Goal: Find contact information: Find contact information

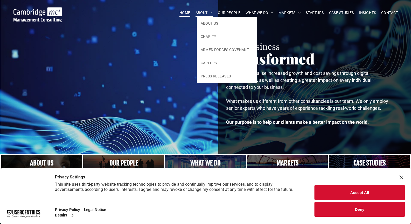
click at [207, 15] on span "ABOUT" at bounding box center [203, 13] width 17 height 8
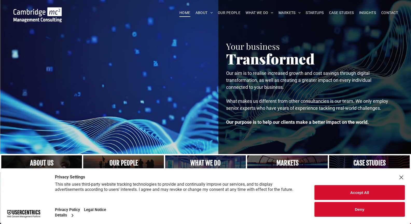
click at [340, 194] on button "Accept All" at bounding box center [359, 192] width 90 height 15
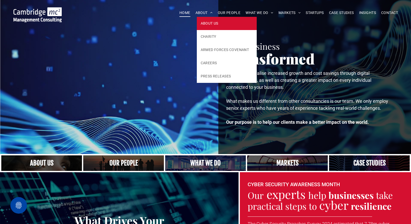
click at [210, 21] on span "ABOUT US" at bounding box center [210, 23] width 18 height 5
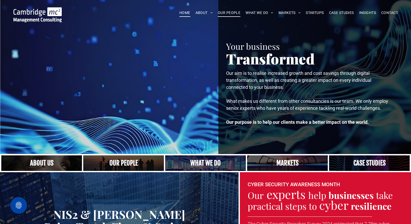
click at [233, 9] on span "OUR PEOPLE" at bounding box center [229, 13] width 23 height 8
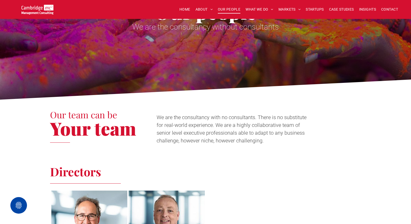
scroll to position [76, 0]
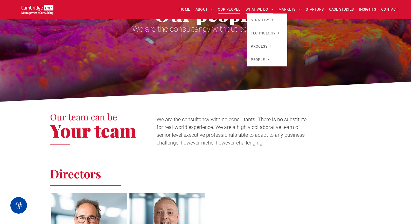
click at [257, 8] on span "WHAT WE DO" at bounding box center [259, 9] width 28 height 8
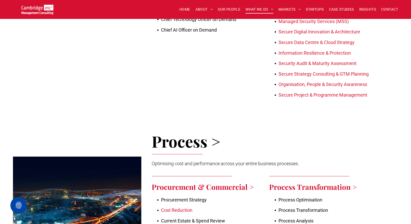
scroll to position [138, 0]
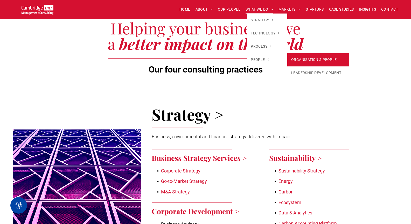
click at [316, 63] on link "ORGANISATION & PEOPLE" at bounding box center [318, 59] width 62 height 13
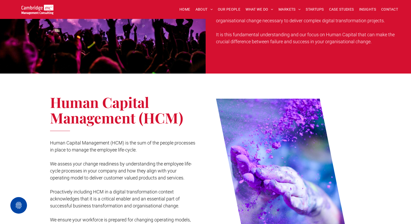
scroll to position [339, 0]
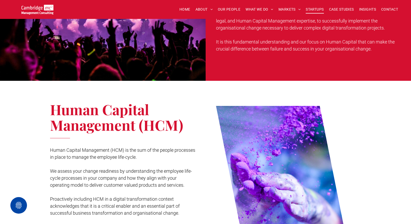
click at [310, 9] on span "STARTUPS" at bounding box center [315, 9] width 18 height 8
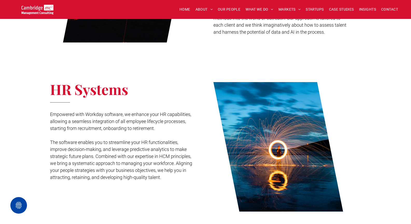
scroll to position [916, 0]
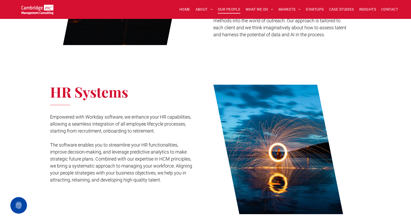
click at [228, 11] on span "OUR PEOPLE" at bounding box center [229, 9] width 23 height 8
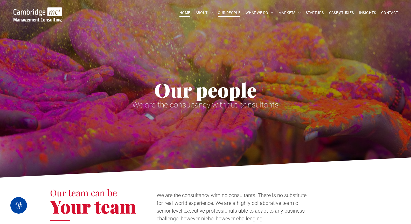
click at [182, 15] on span "HOME" at bounding box center [184, 13] width 11 height 8
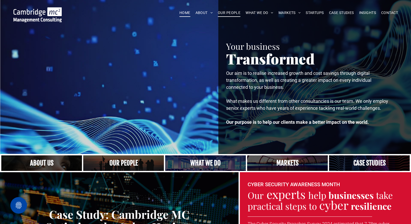
click at [236, 14] on span "OUR PEOPLE" at bounding box center [229, 13] width 23 height 8
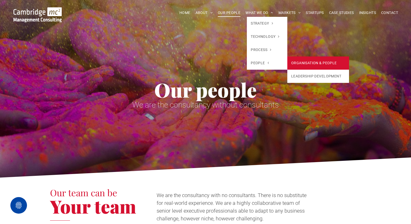
click at [307, 62] on link "ORGANISATION & PEOPLE" at bounding box center [318, 63] width 62 height 13
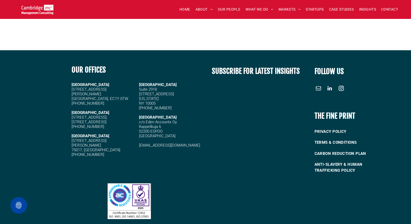
scroll to position [1306, 0]
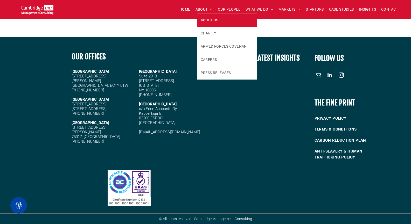
click at [207, 18] on span "ABOUT US" at bounding box center [210, 19] width 18 height 5
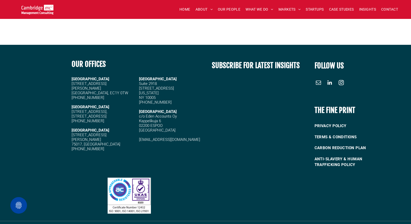
scroll to position [1370, 0]
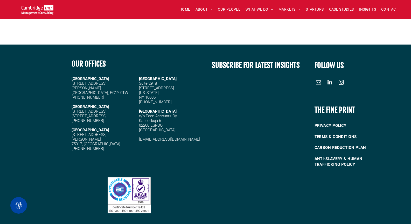
click at [328, 78] on span "linkedin" at bounding box center [330, 82] width 8 height 8
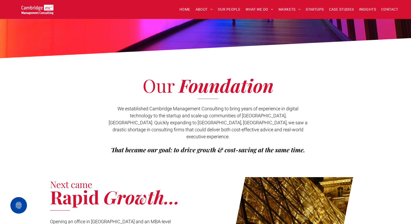
scroll to position [0, 0]
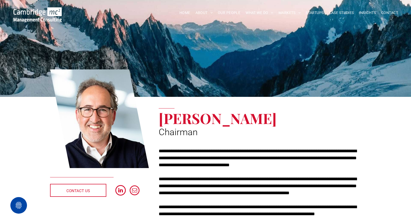
click at [119, 192] on span "linkedin" at bounding box center [120, 190] width 10 height 10
click at [193, 119] on span "[PERSON_NAME]" at bounding box center [218, 118] width 118 height 19
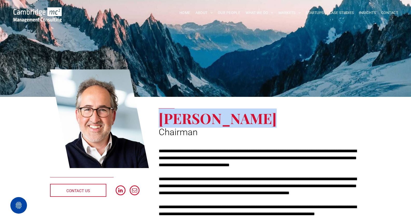
click at [193, 119] on span "[PERSON_NAME]" at bounding box center [218, 118] width 118 height 19
